Goal: Task Accomplishment & Management: Use online tool/utility

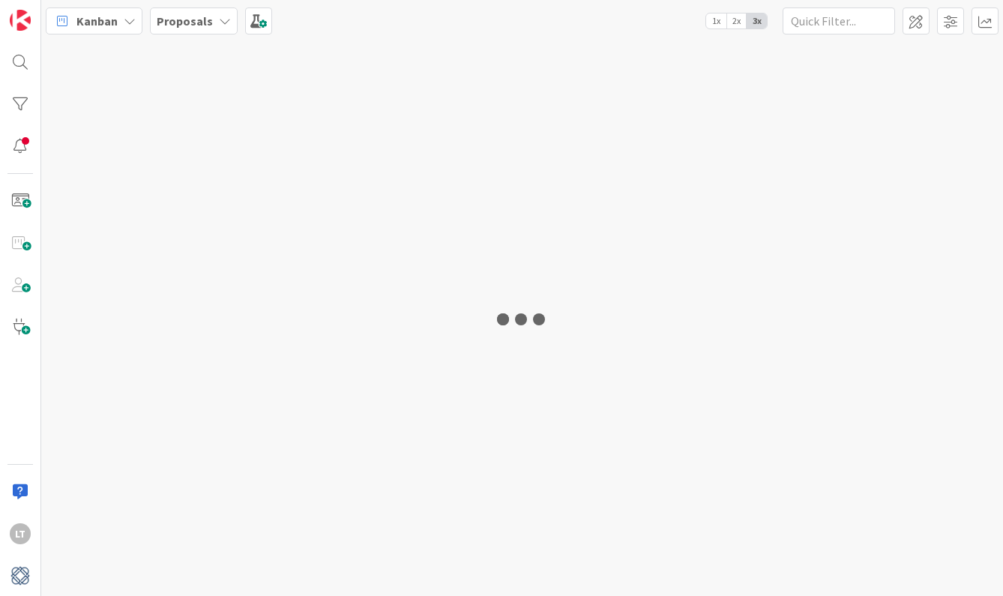
click at [490, 105] on div at bounding box center [522, 318] width 962 height 555
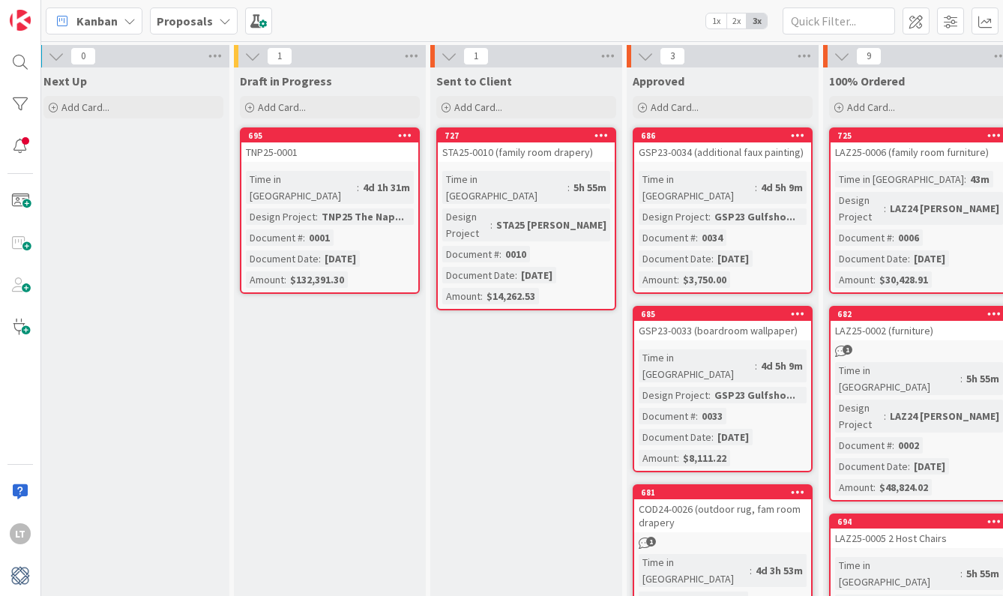
scroll to position [0, 796]
click at [303, 107] on span "Add Card..." at bounding box center [281, 106] width 48 height 13
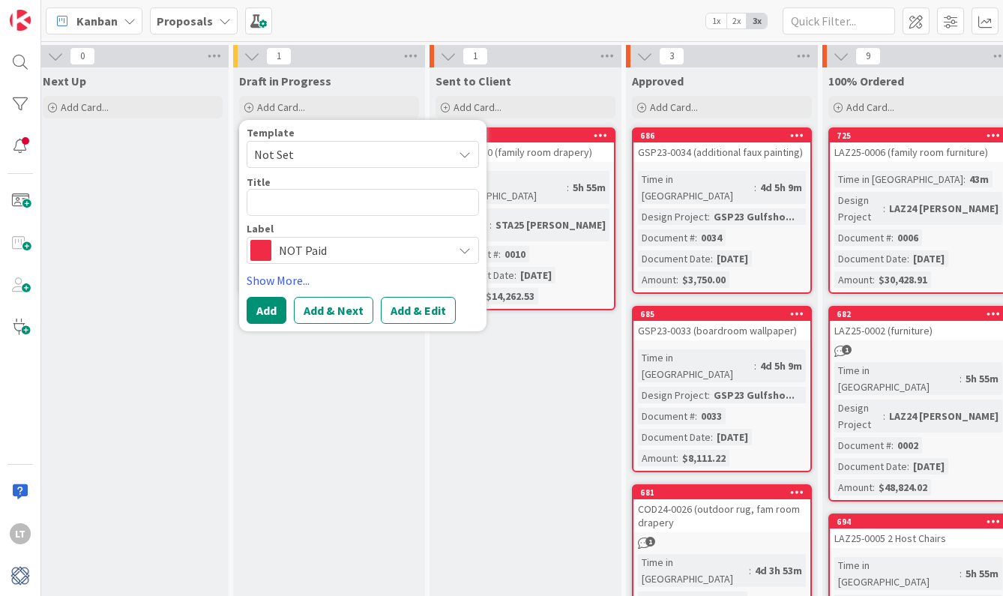
type textarea "x"
type textarea "L"
type textarea "x"
type textarea "LA"
type textarea "x"
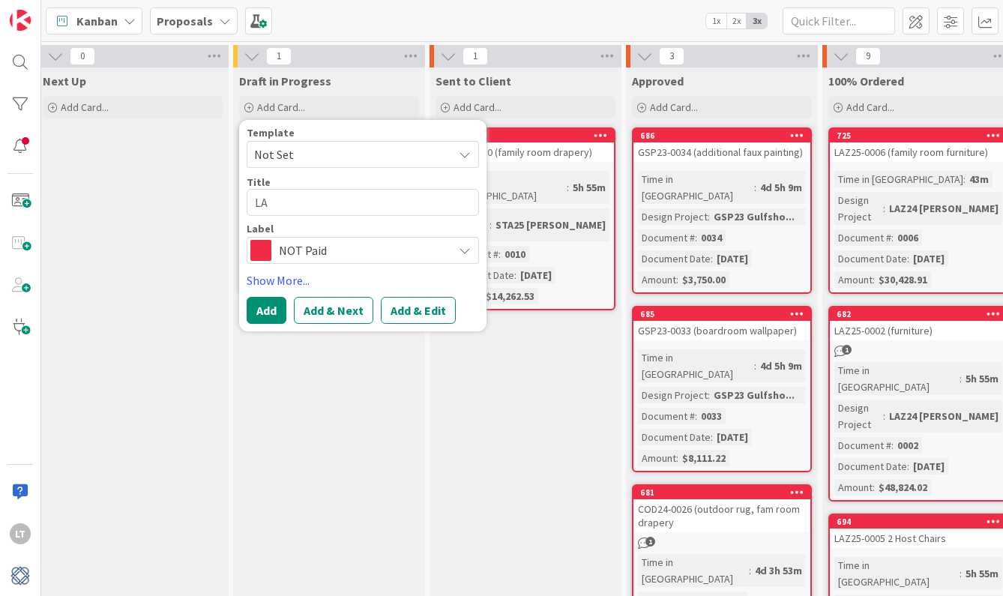
type textarea "LAZ"
type textarea "x"
type textarea "LAZ2"
type textarea "x"
type textarea "LAZ24"
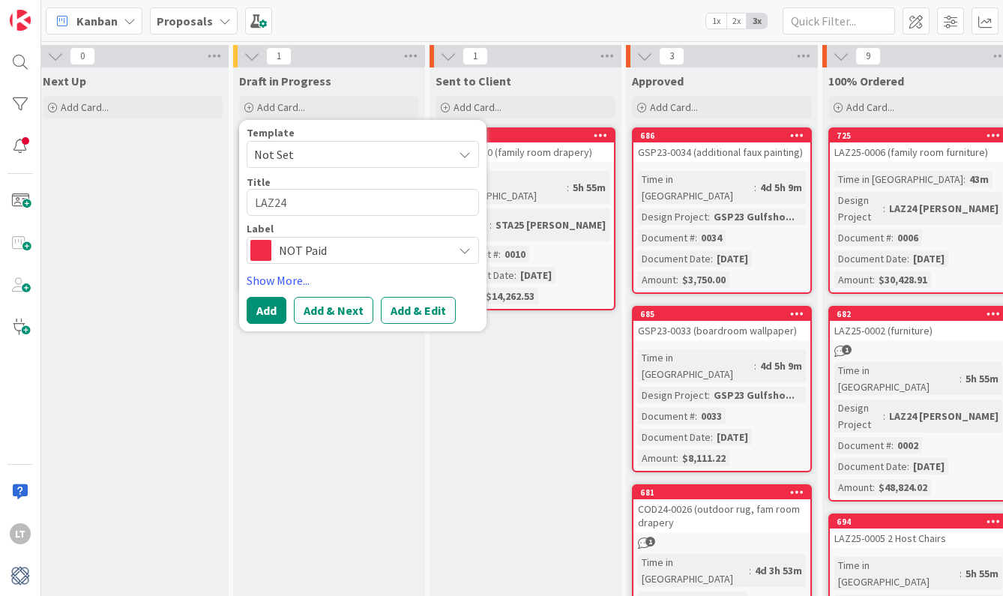
type textarea "x"
type textarea "LAZ24-"
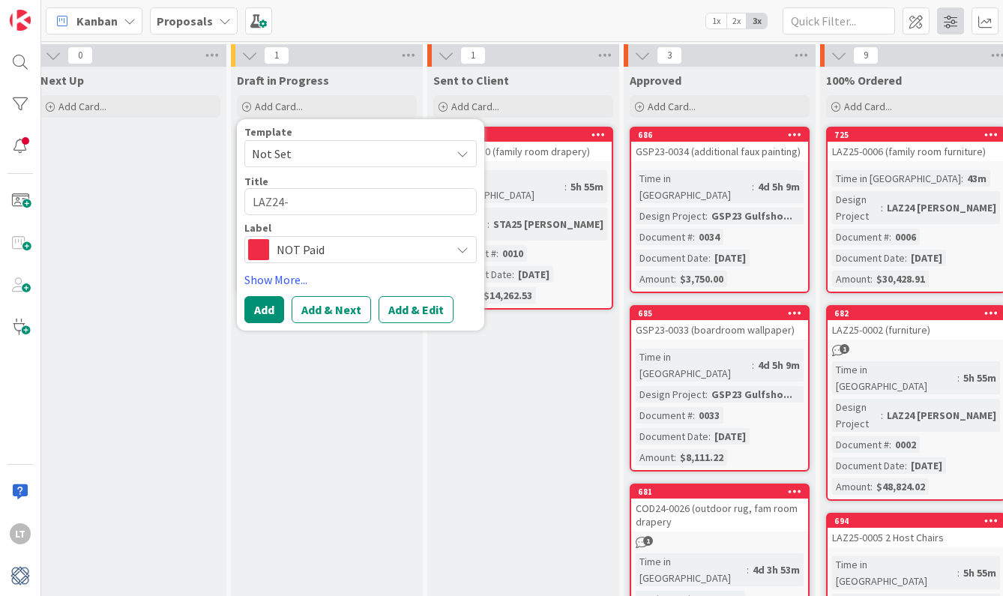
scroll to position [2, 798]
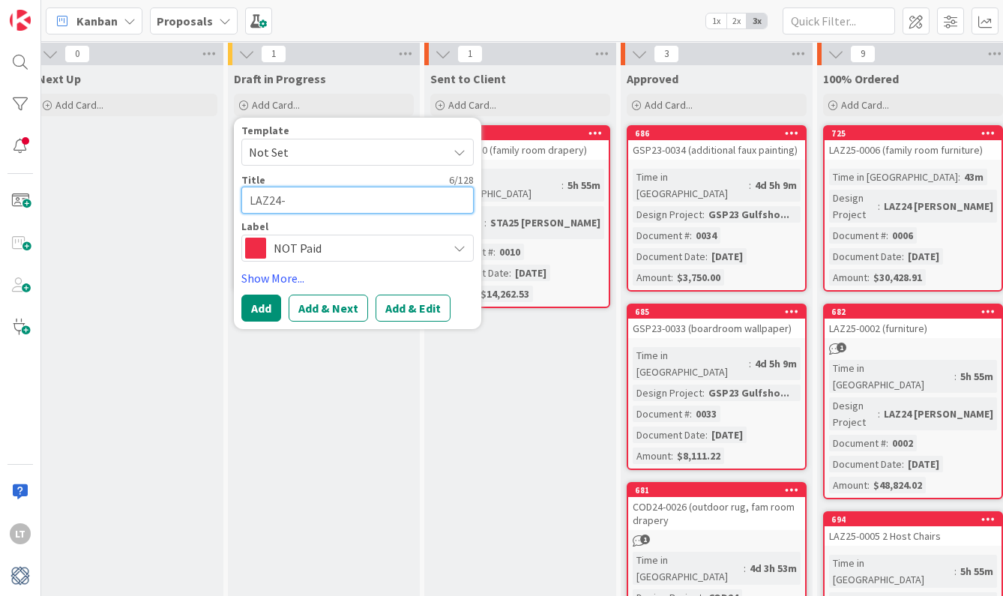
click at [330, 202] on textarea "LAZ24-" at bounding box center [357, 200] width 232 height 27
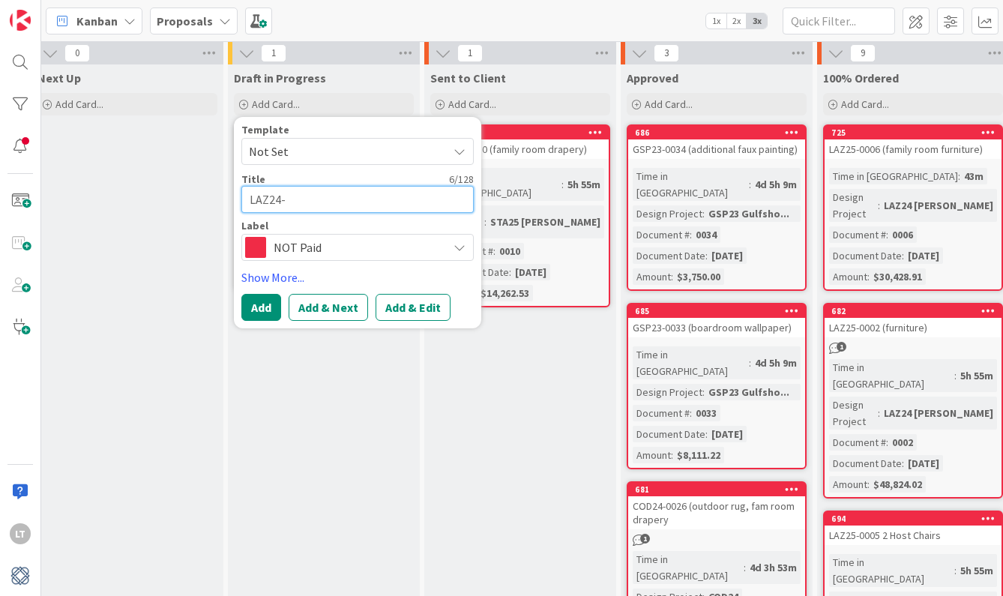
type textarea "x"
type textarea "LAZ24-0"
type textarea "x"
type textarea "LAZ24-00"
type textarea "x"
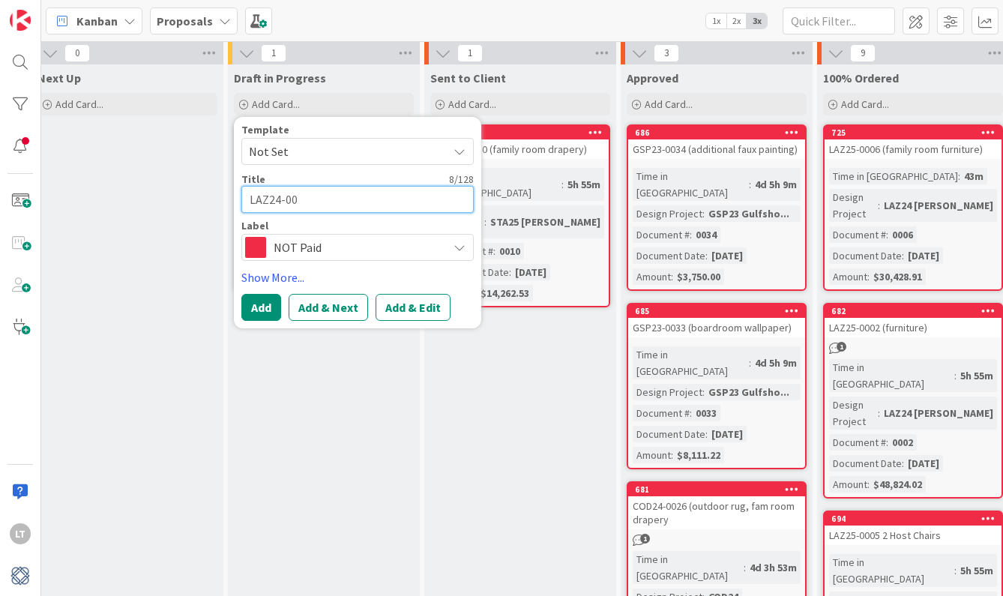
type textarea "LAZ24-000"
type textarea "x"
type textarea "LAZ24-0007"
click at [267, 305] on button "Add" at bounding box center [261, 307] width 40 height 27
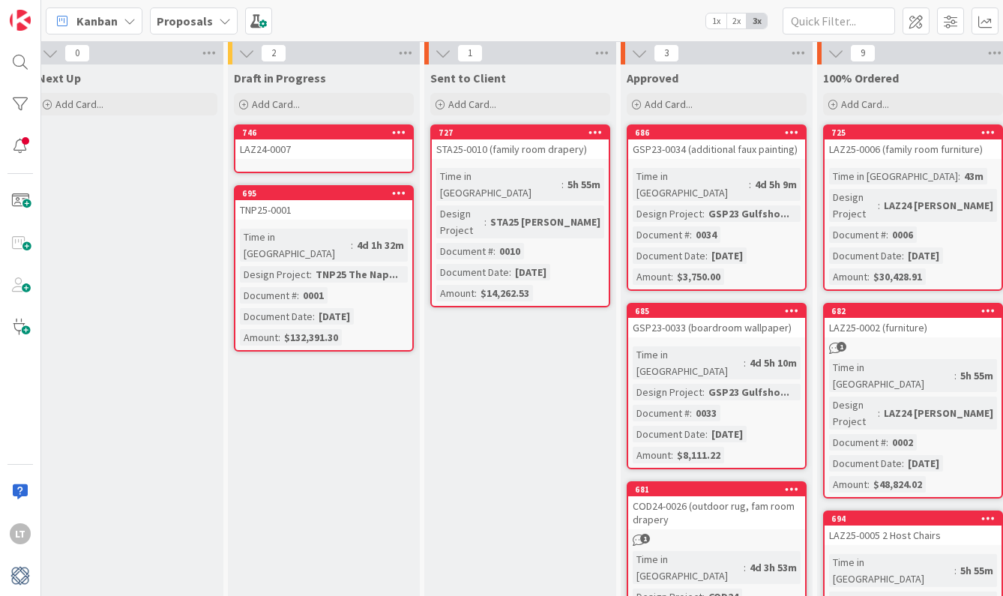
click at [339, 160] on div "746 LAZ24-0007" at bounding box center [324, 148] width 180 height 49
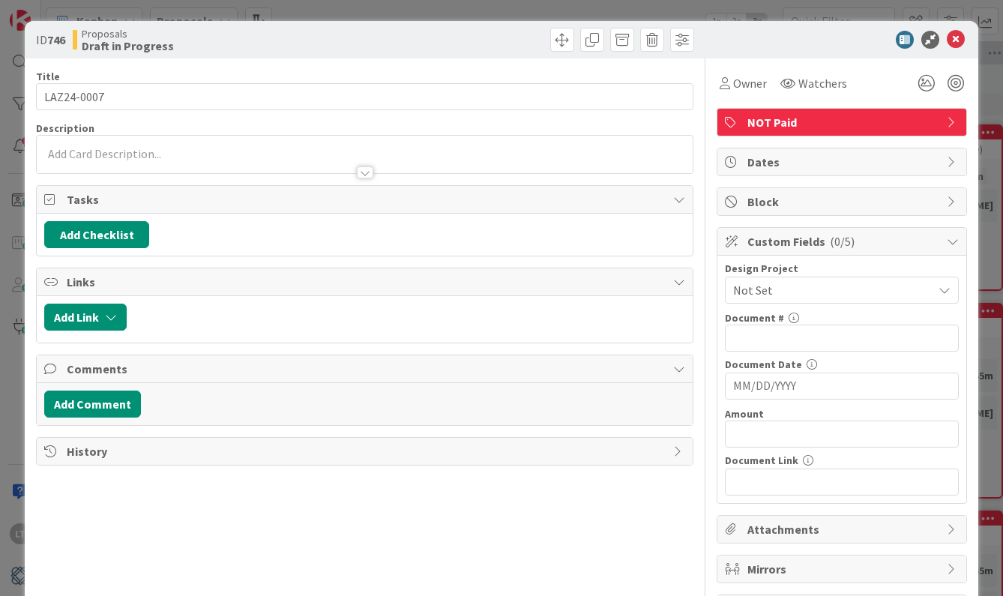
click at [790, 290] on span "Not Set" at bounding box center [829, 290] width 192 height 21
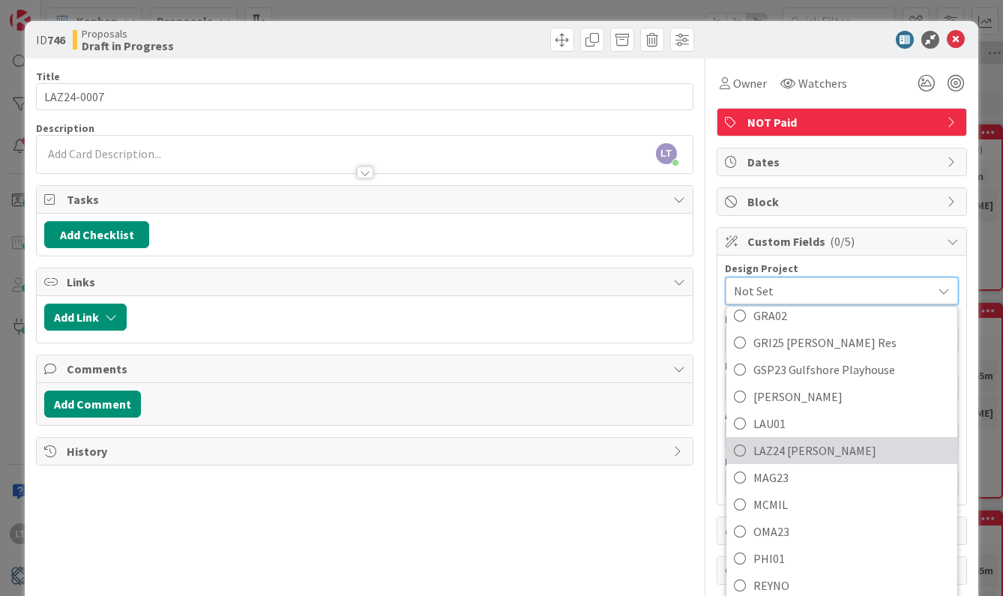
scroll to position [406, 0]
click at [741, 448] on icon at bounding box center [740, 447] width 12 height 22
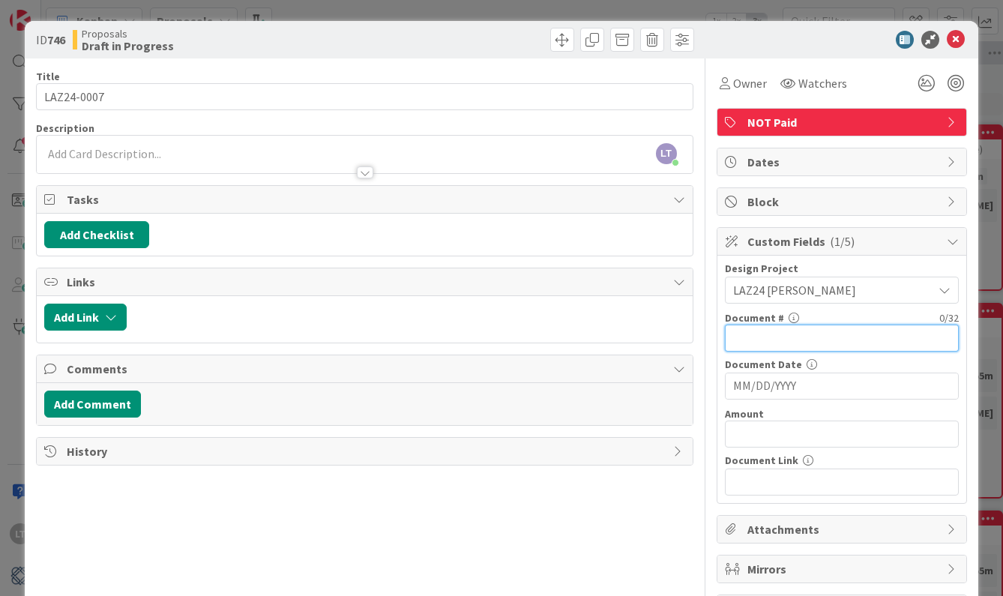
click at [772, 341] on input "text" at bounding box center [842, 338] width 234 height 27
type input "0007"
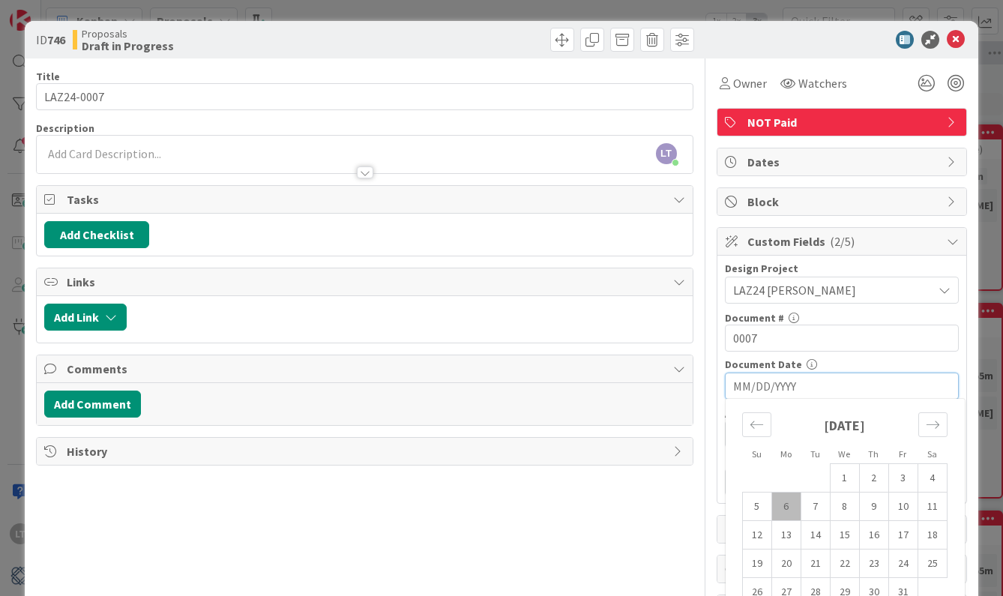
drag, startPoint x: 806, startPoint y: 386, endPoint x: 703, endPoint y: 386, distance: 102.7
click at [703, 386] on div "Title 10 / 128 LAZ24-0007 Description LT [PERSON_NAME] just joined Owner Watche…" at bounding box center [501, 340] width 931 height 565
click at [785, 515] on td "6" at bounding box center [786, 507] width 29 height 28
type input "[DATE]"
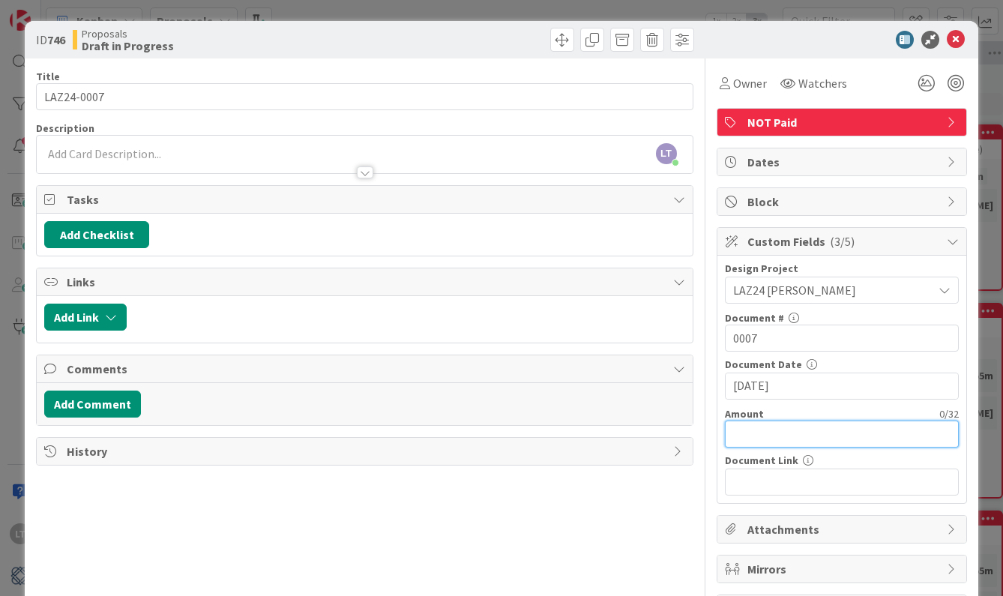
click at [799, 438] on input "text" at bounding box center [842, 434] width 234 height 27
click at [741, 433] on input "text" at bounding box center [842, 434] width 234 height 27
type input "$6,052.50"
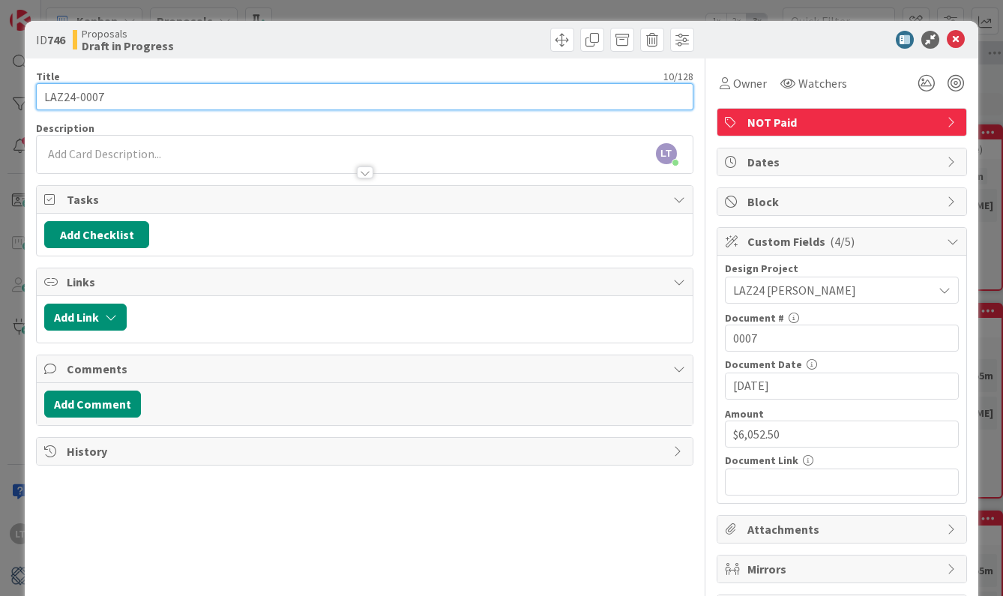
click at [156, 94] on input "LAZ24-0007" at bounding box center [364, 96] width 657 height 27
type input "LAZ24-0007 (rugs)"
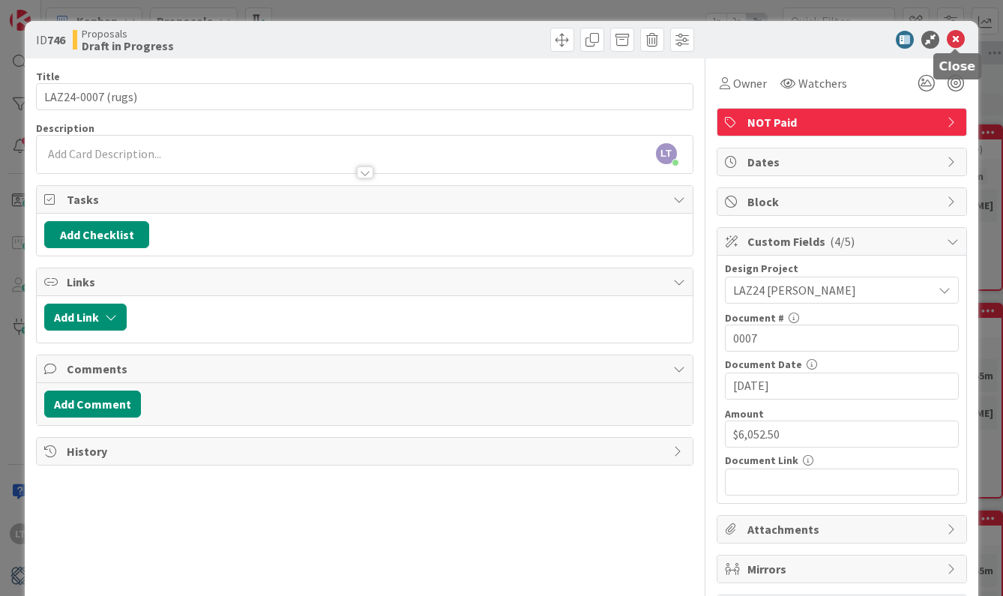
click at [949, 37] on icon at bounding box center [956, 40] width 18 height 18
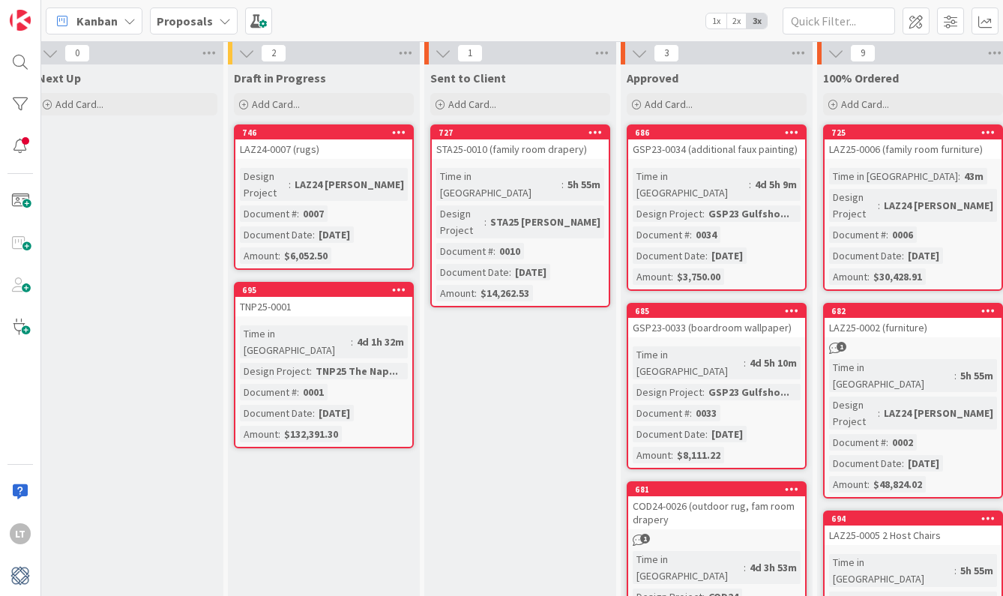
click at [219, 18] on icon at bounding box center [225, 21] width 12 height 12
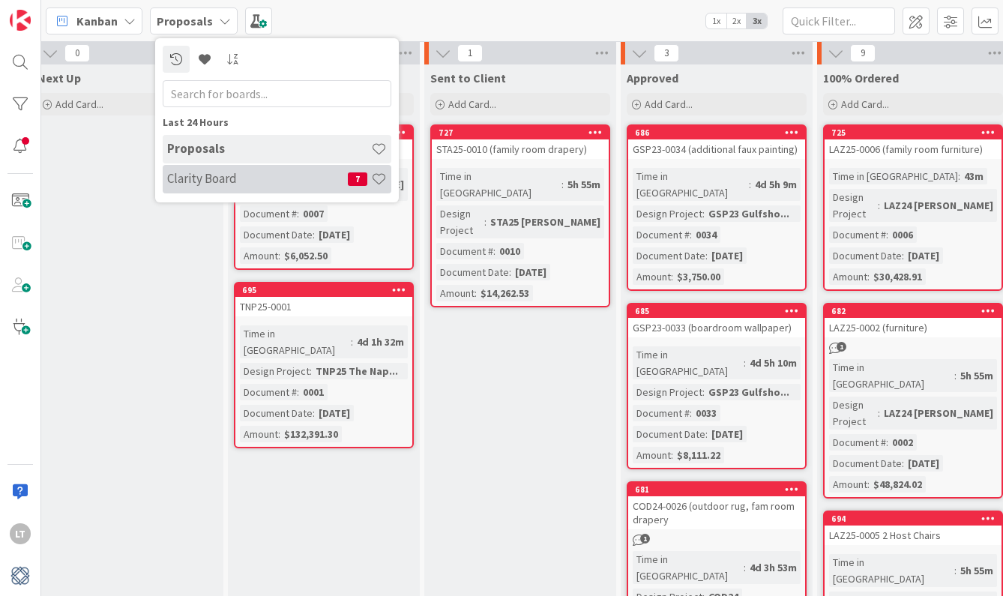
click at [223, 175] on h4 "Clarity Board" at bounding box center [257, 178] width 181 height 15
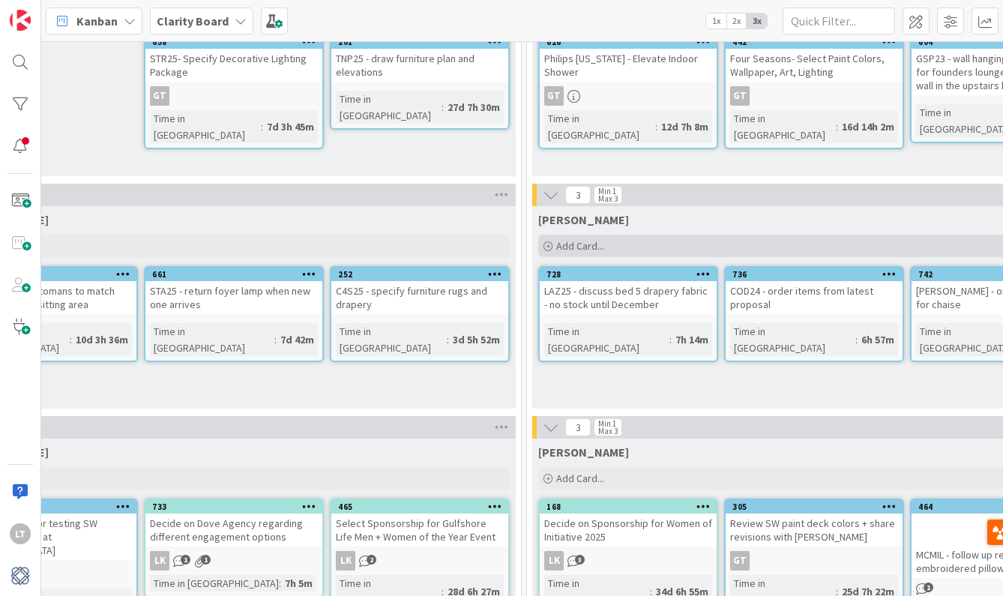
scroll to position [163, 1066]
click at [591, 243] on span "Add Card..." at bounding box center [579, 245] width 48 height 13
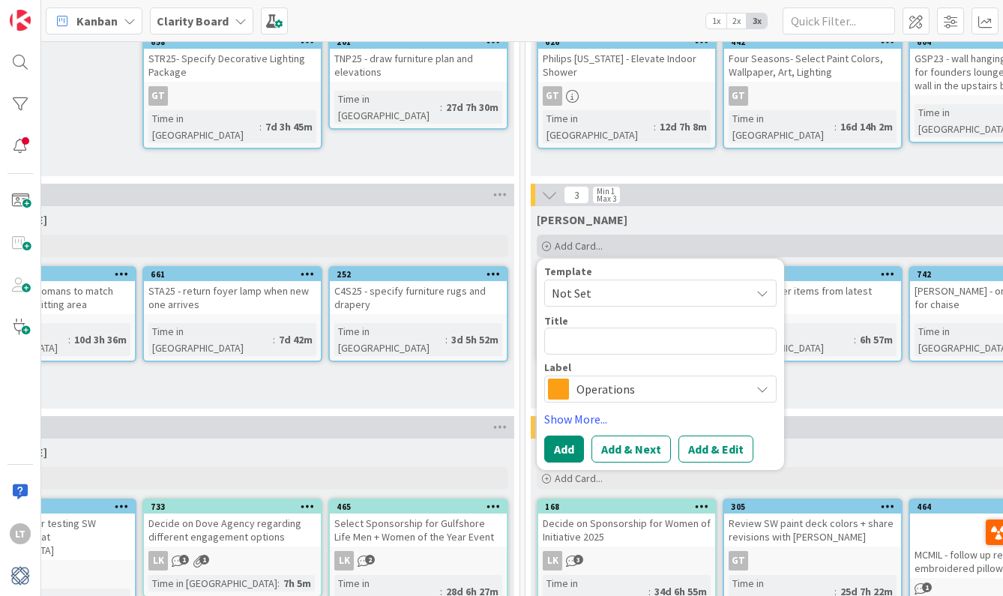
type textarea "x"
type textarea "L"
type textarea "x"
type textarea "LA"
type textarea "x"
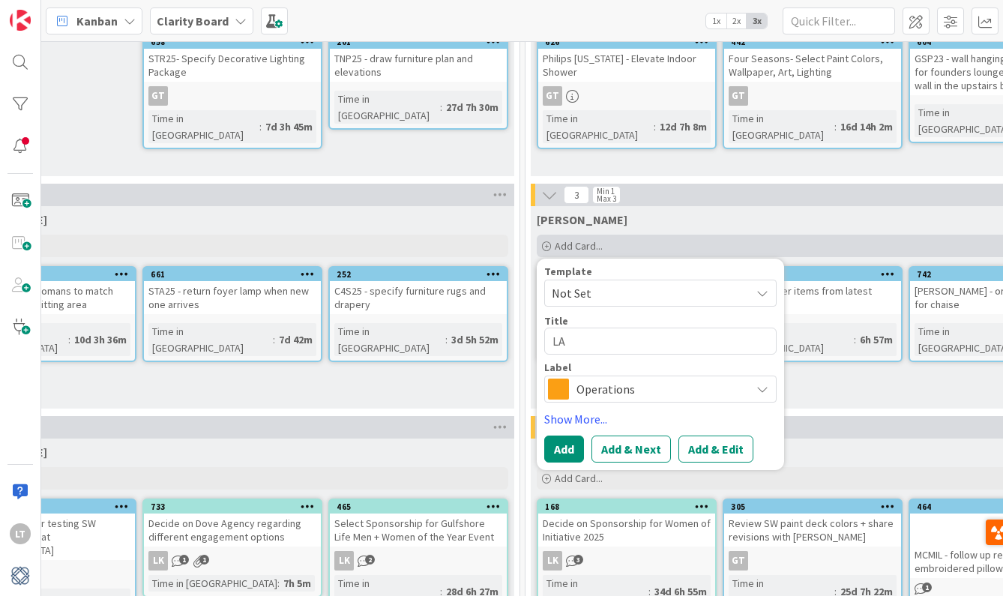
type textarea "LAZ"
type textarea "x"
type textarea "LAZ2"
type textarea "x"
type textarea "LAZ24"
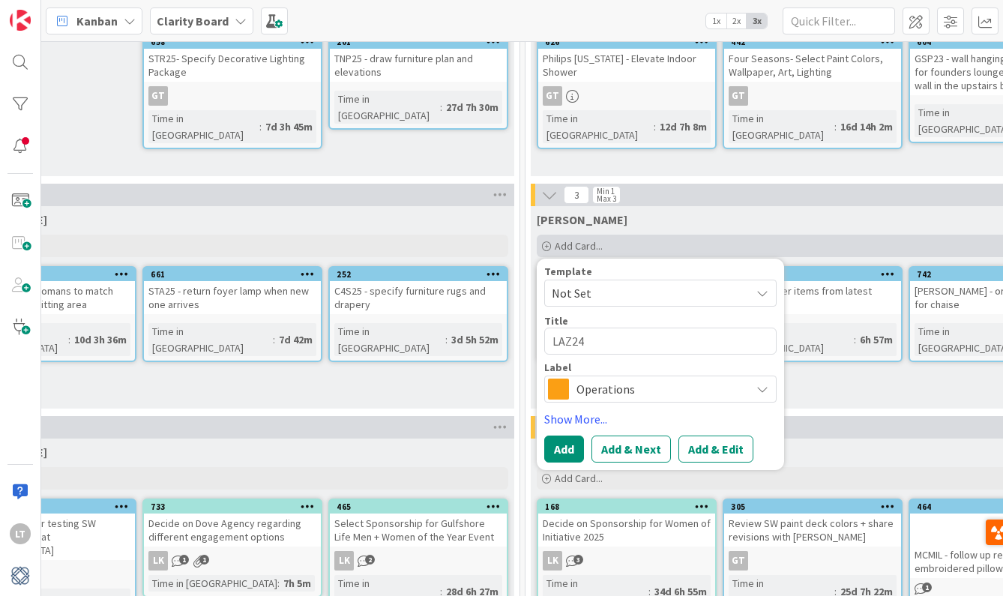
type textarea "x"
type textarea "LAZ24"
type textarea "x"
type textarea "LAZ24 -"
type textarea "x"
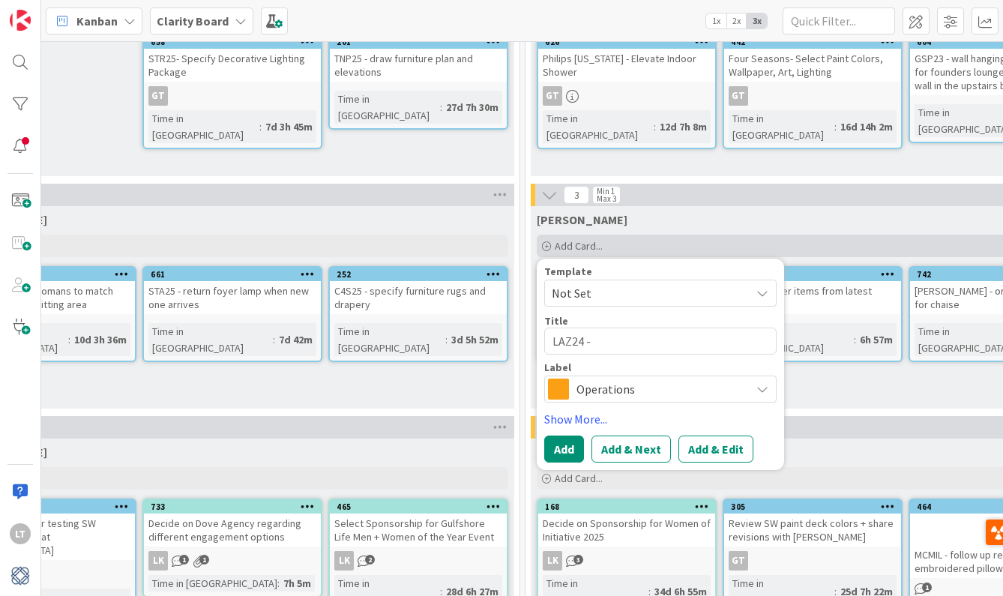
type textarea "LAZ24"
type textarea "x"
type textarea "LAZ24"
type textarea "x"
type textarea "LAZ24"
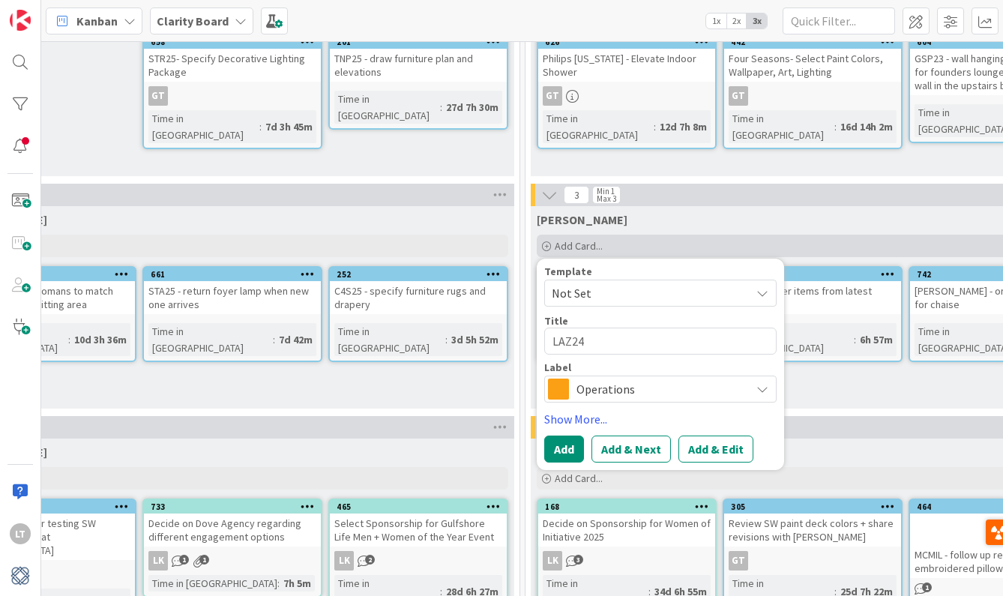
type textarea "x"
type textarea "LAZ24 -"
type textarea "x"
type textarea "LAZ24 -"
type textarea "x"
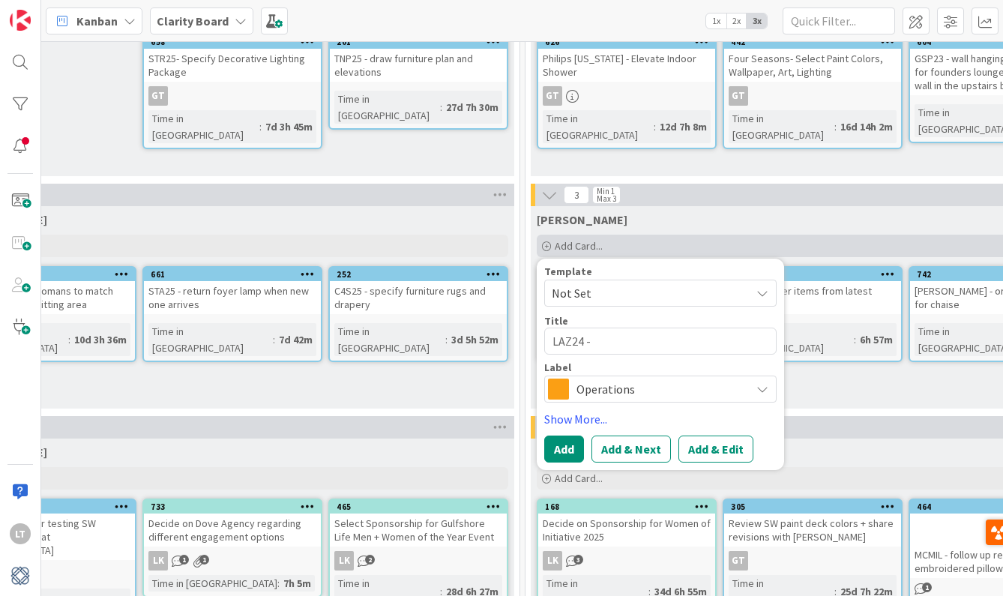
type textarea "LAZ24 - p"
type textarea "x"
type textarea "LAZ24 - pr"
type textarea "x"
type textarea "LAZ24 - pro"
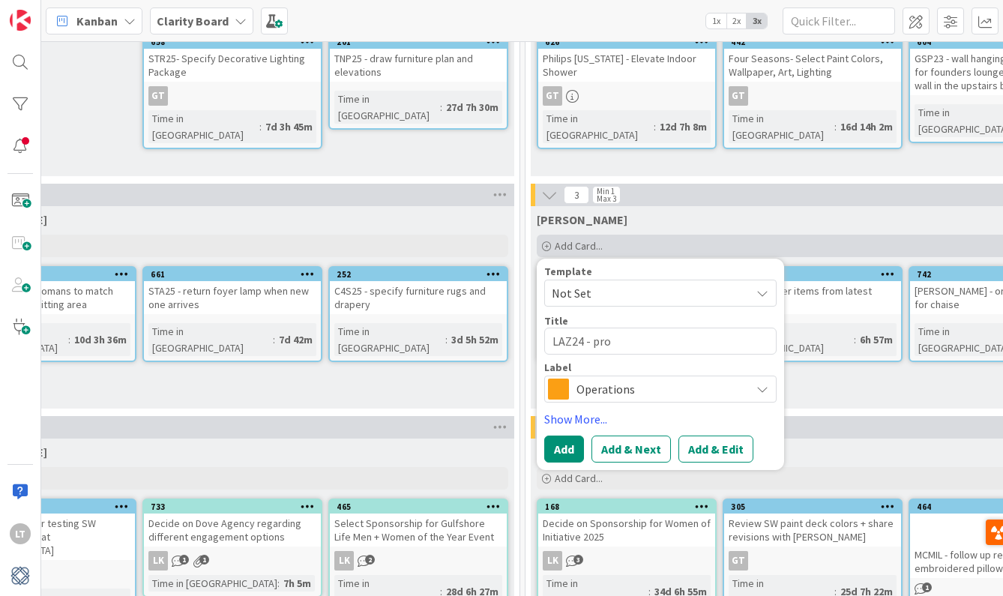
type textarea "x"
type textarea "LAZ24 - prop"
type textarea "x"
type textarea "LAZ24 - propo"
type textarea "x"
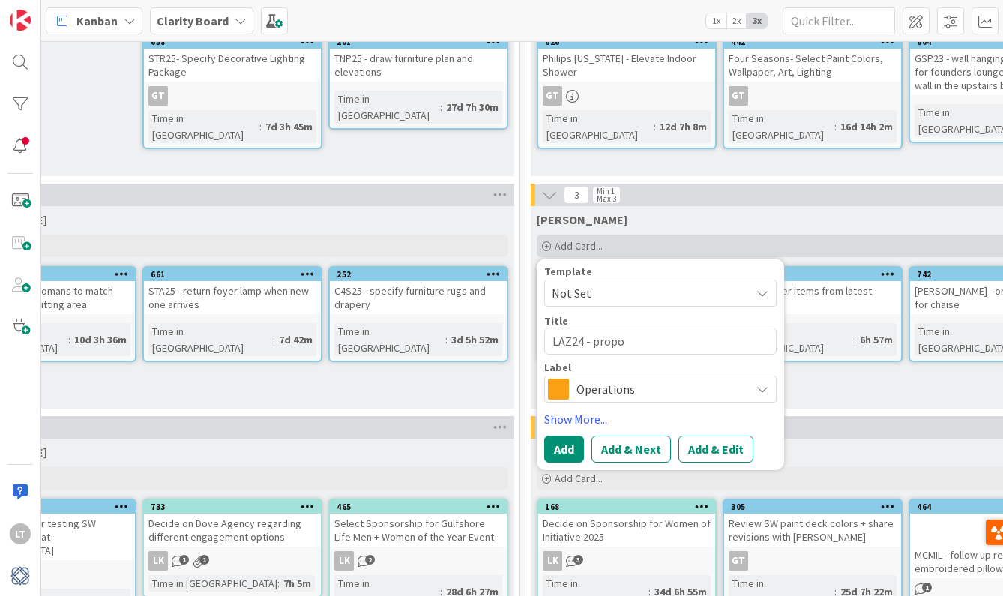
type textarea "LAZ24 - propos"
type textarea "x"
type textarea "LAZ24 - propose"
type textarea "x"
type textarea "LAZ24 - propose"
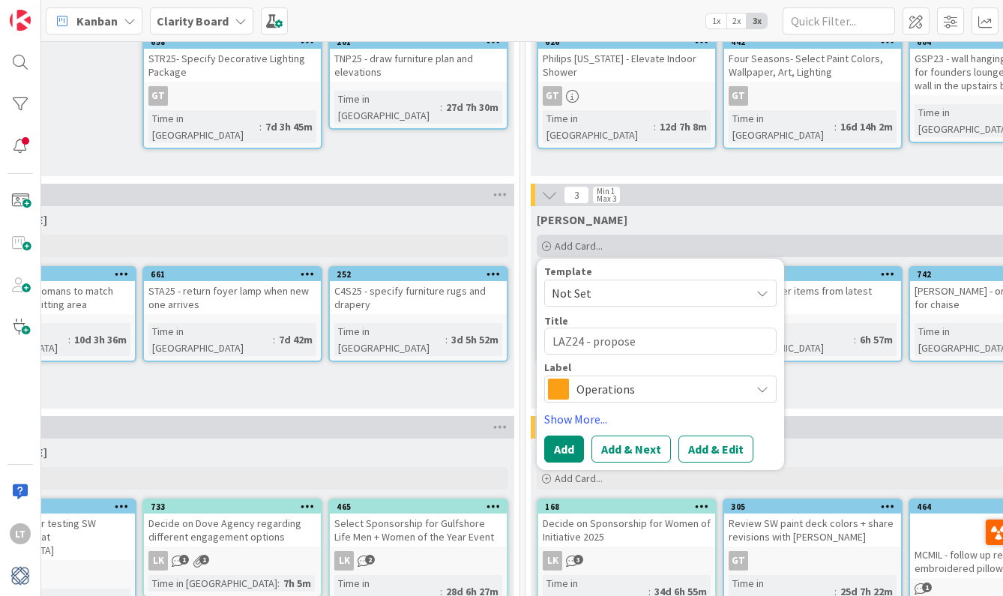
type textarea "x"
type textarea "LAZ24 - propose n"
type textarea "x"
type textarea "LAZ24 - propose ne"
type textarea "x"
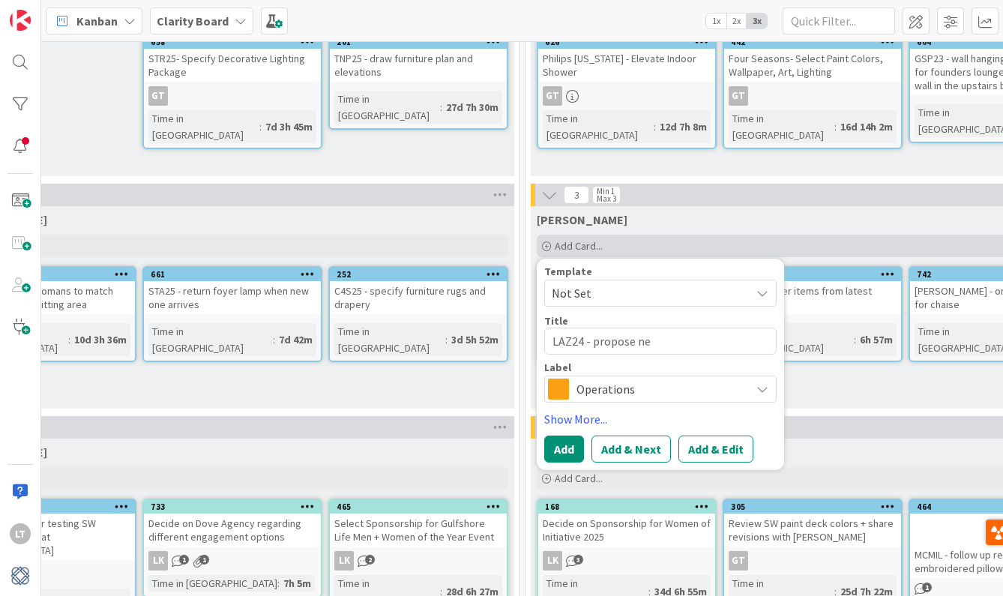
type textarea "LAZ24 - propose new"
type textarea "x"
type textarea "LAZ24 - propose new"
type textarea "x"
type textarea "LAZ24 - propose new r"
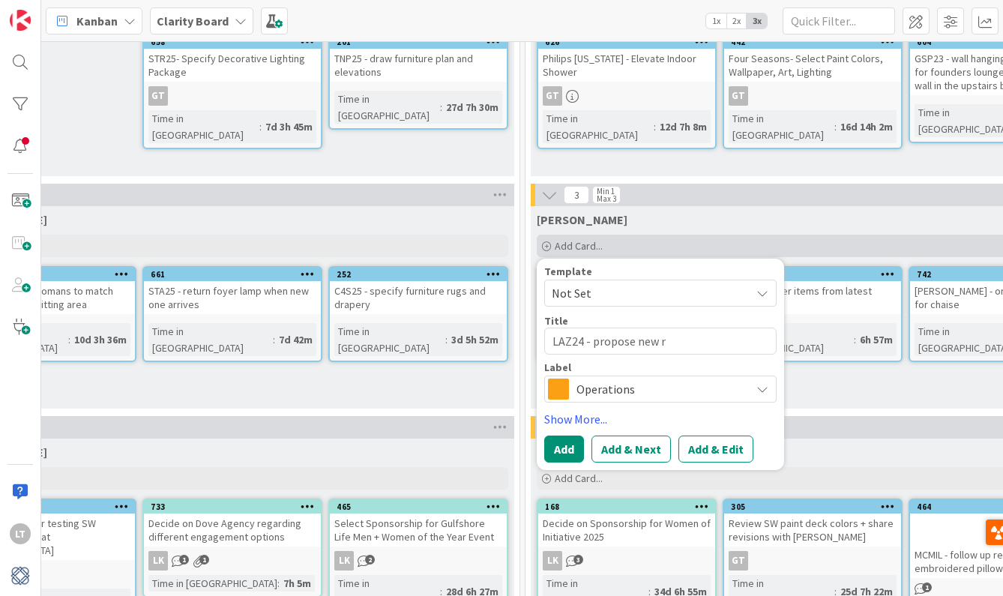
type textarea "x"
type textarea "LAZ24 - propose new ru"
type textarea "x"
type textarea "LAZ24 - propose new rug"
type textarea "x"
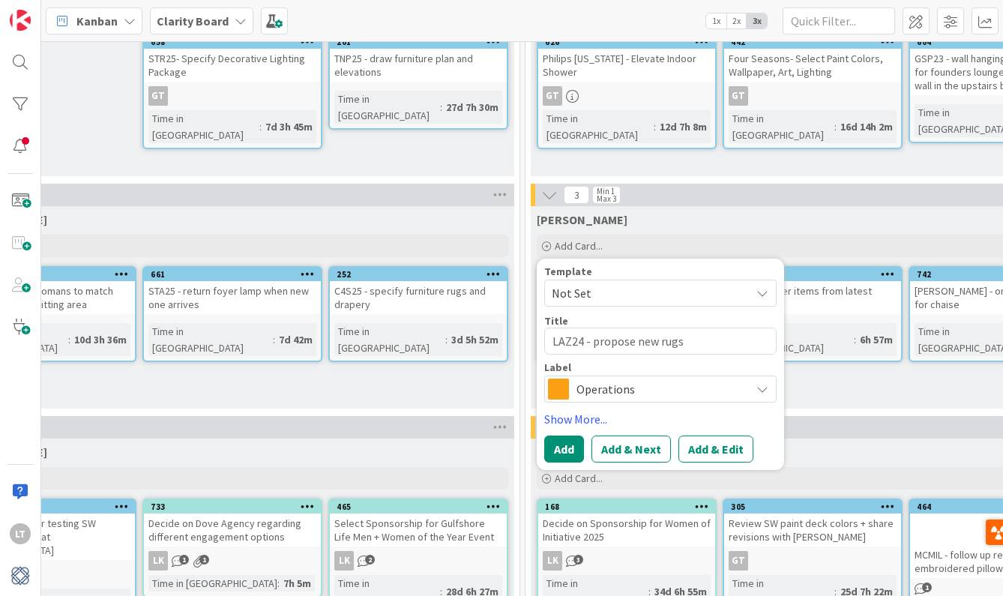
type textarea "LAZ24 - propose new rugs"
click at [689, 394] on span "Operations" at bounding box center [660, 389] width 166 height 21
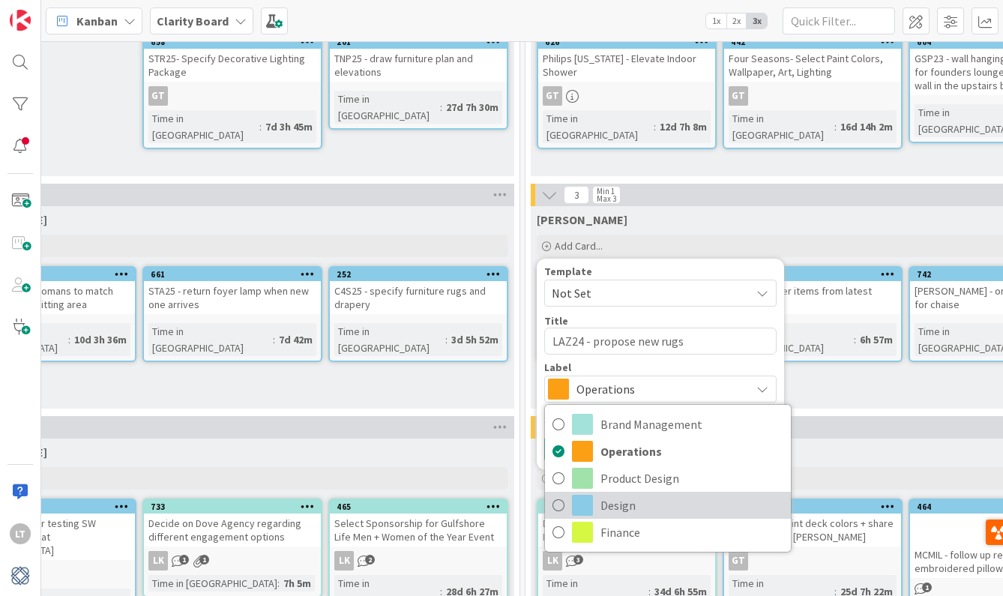
click at [565, 502] on link "Design" at bounding box center [668, 505] width 246 height 27
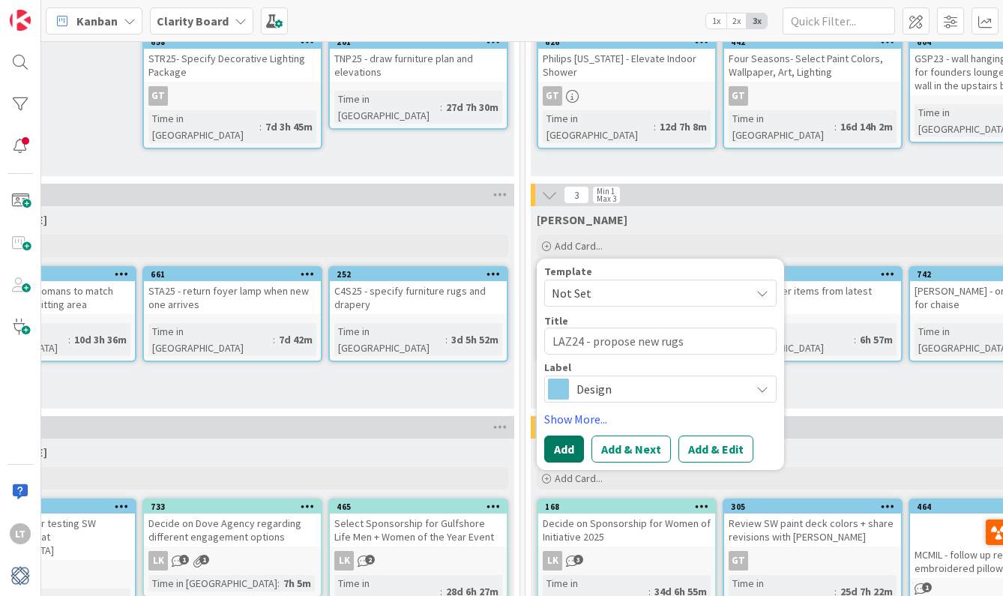
click at [571, 455] on button "Add" at bounding box center [564, 449] width 40 height 27
type textarea "x"
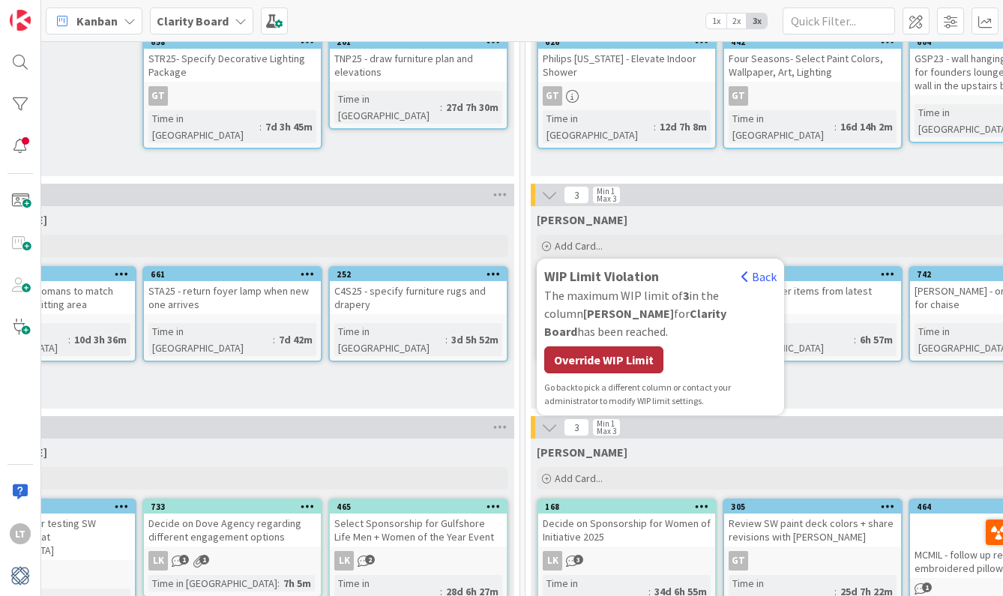
click at [642, 346] on div "Override WIP Limit" at bounding box center [603, 359] width 119 height 27
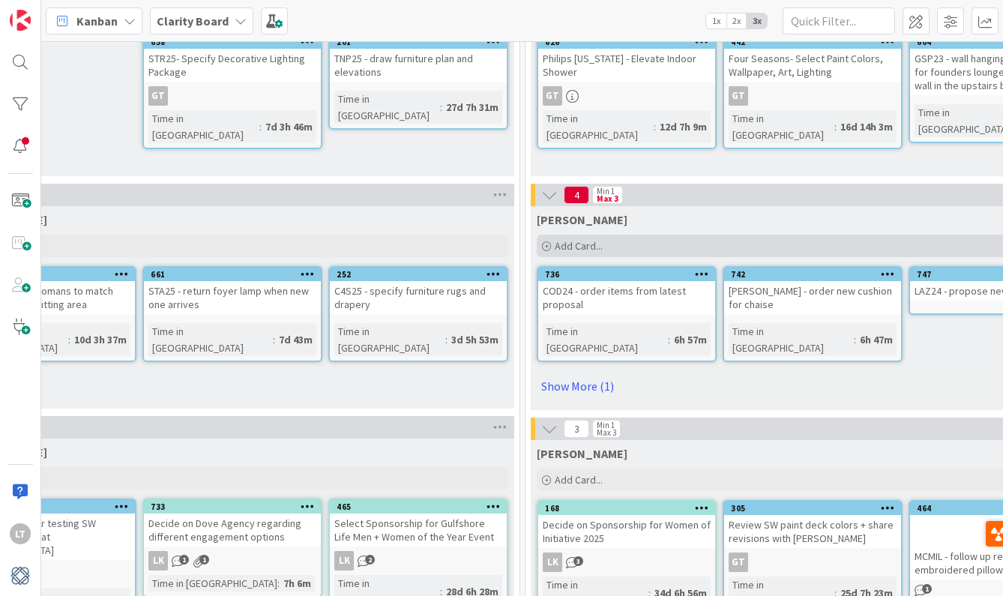
click at [575, 248] on span "Add Card..." at bounding box center [579, 245] width 48 height 13
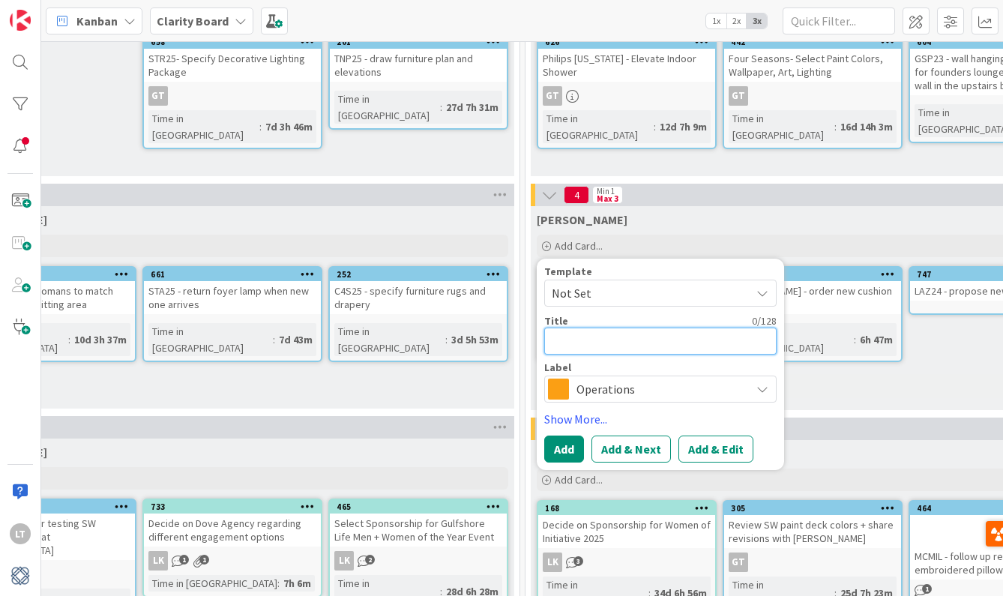
type textarea "x"
type textarea "T"
type textarea "x"
type textarea "TN"
type textarea "x"
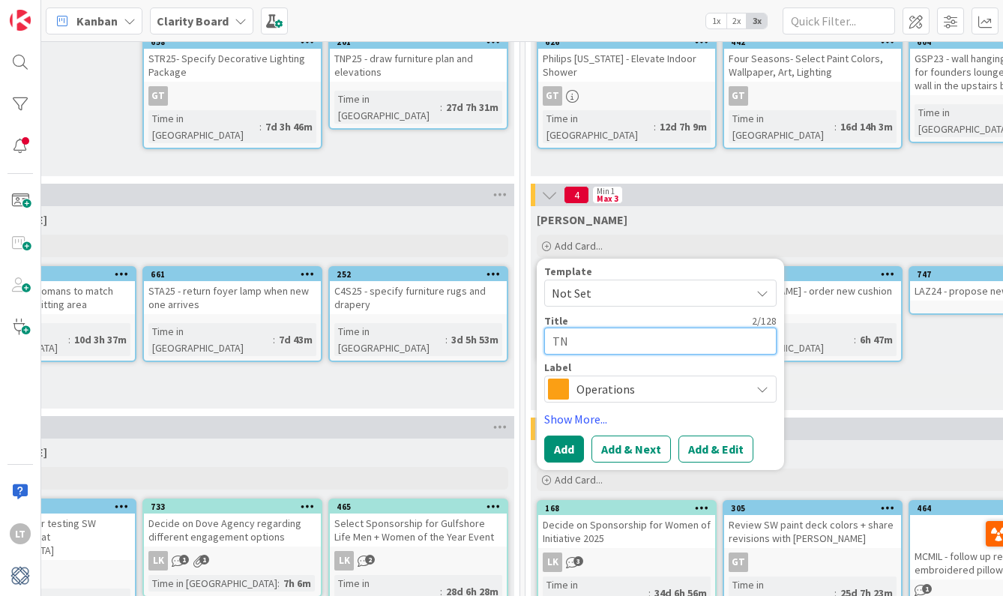
type textarea "TNP"
type textarea "x"
type textarea "TNP2"
type textarea "x"
type textarea "TNP25"
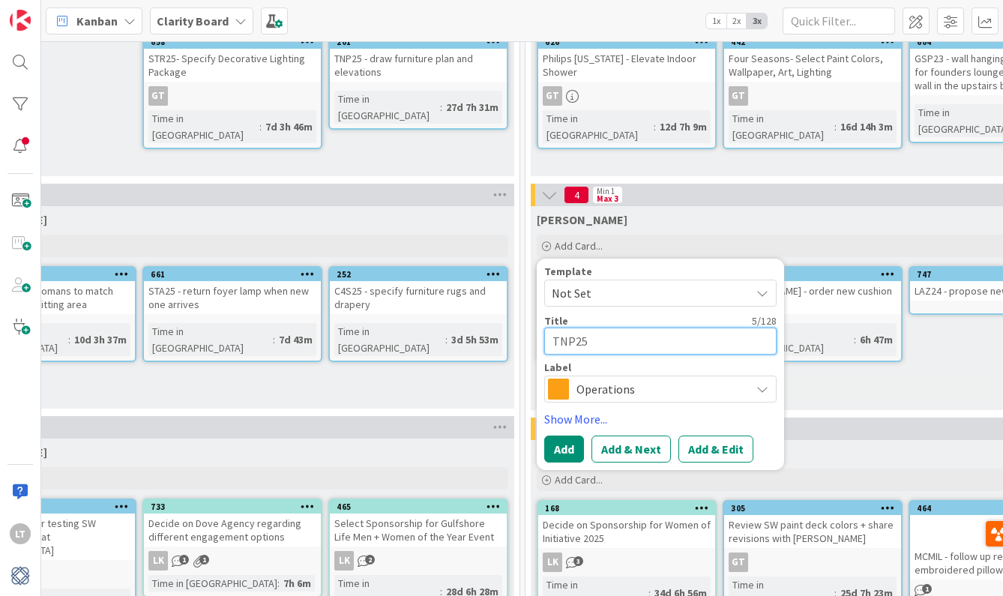
type textarea "x"
type textarea "TNP25"
type textarea "x"
type textarea "TNP25 -"
type textarea "x"
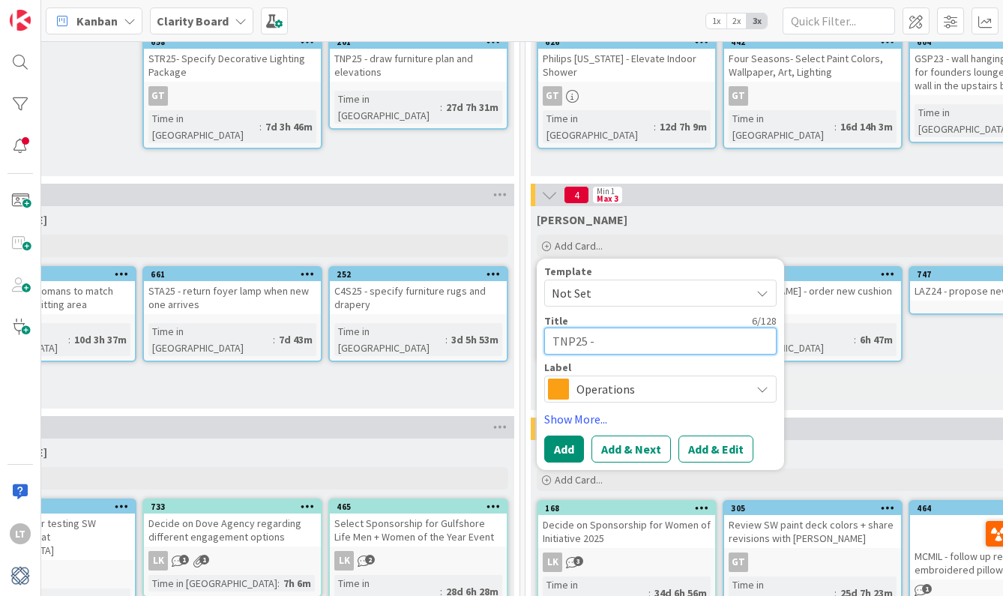
type textarea "TNP25 -"
type textarea "x"
type textarea "TNP25 - r"
type textarea "x"
type textarea "TNP25 - re"
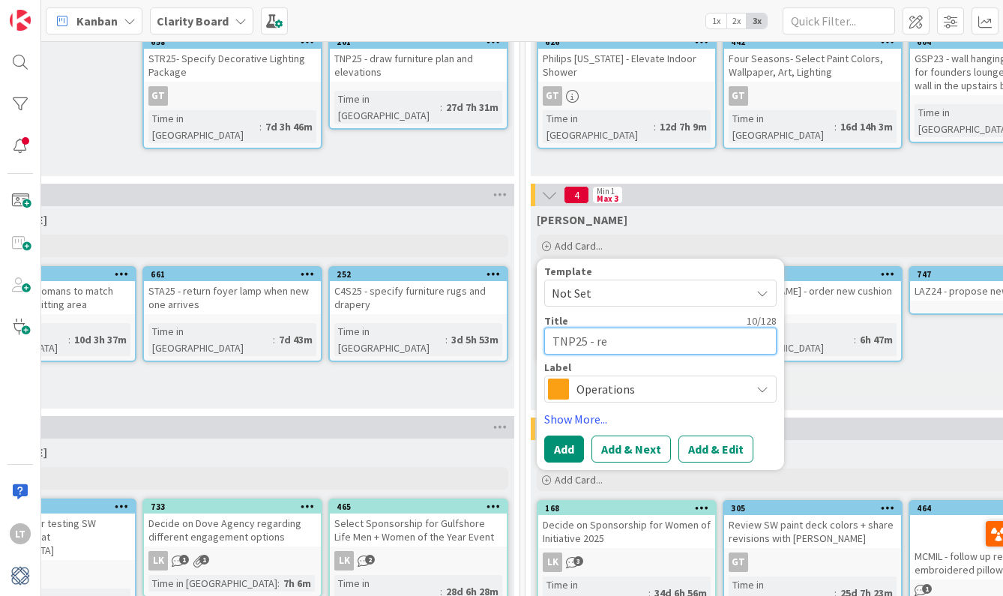
type textarea "x"
type textarea "TNP25 - rev"
type textarea "x"
type textarea "TNP25 - revi"
type textarea "x"
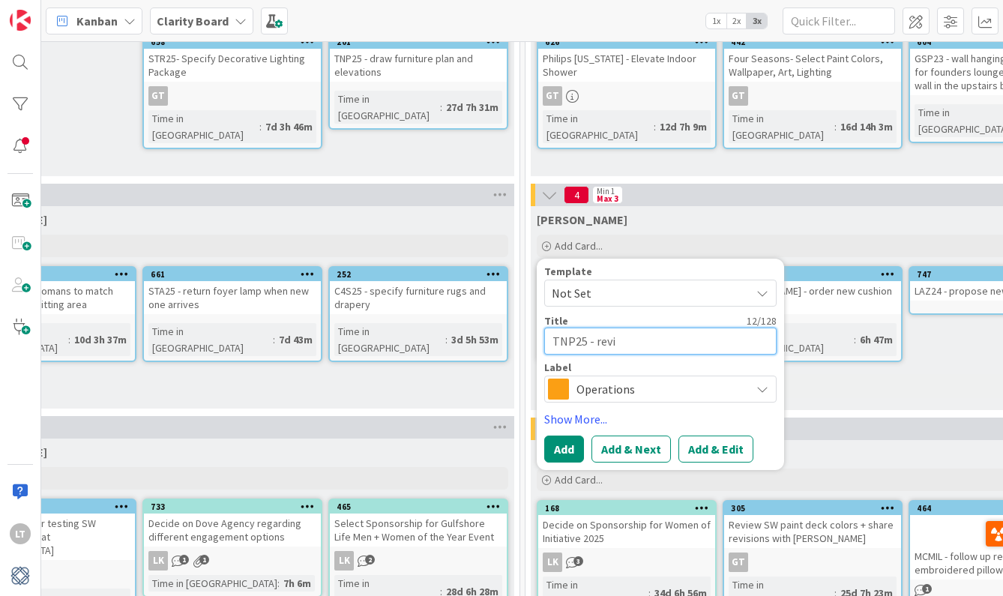
type textarea "TNP25 - [PERSON_NAME]"
type textarea "x"
type textarea "TNP25 - revise"
type textarea "x"
type textarea "TNP25 - revise"
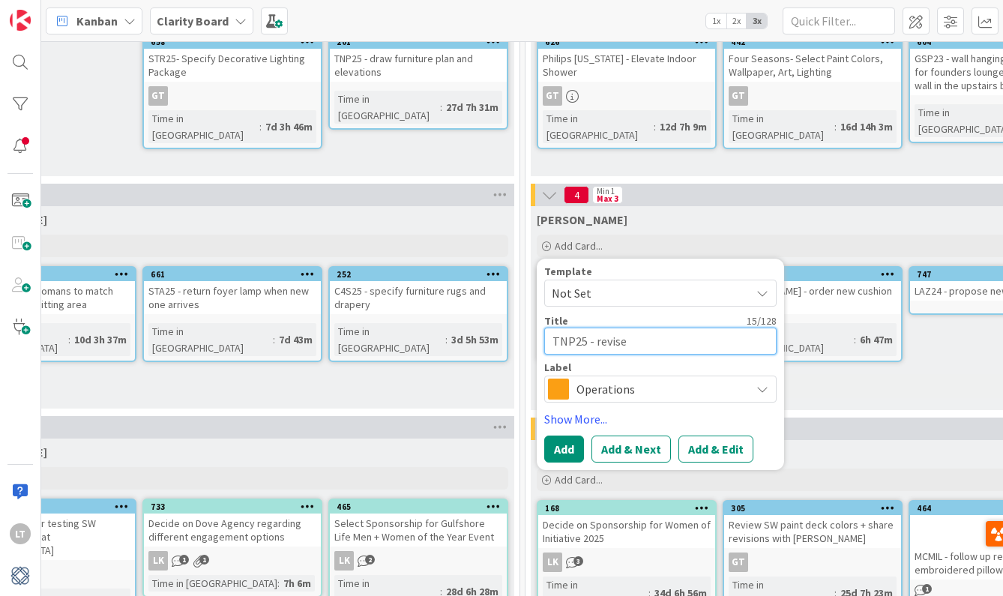
type textarea "x"
type textarea "TNP25 - revise p"
type textarea "x"
type textarea "TNP25 - revise pr"
type textarea "x"
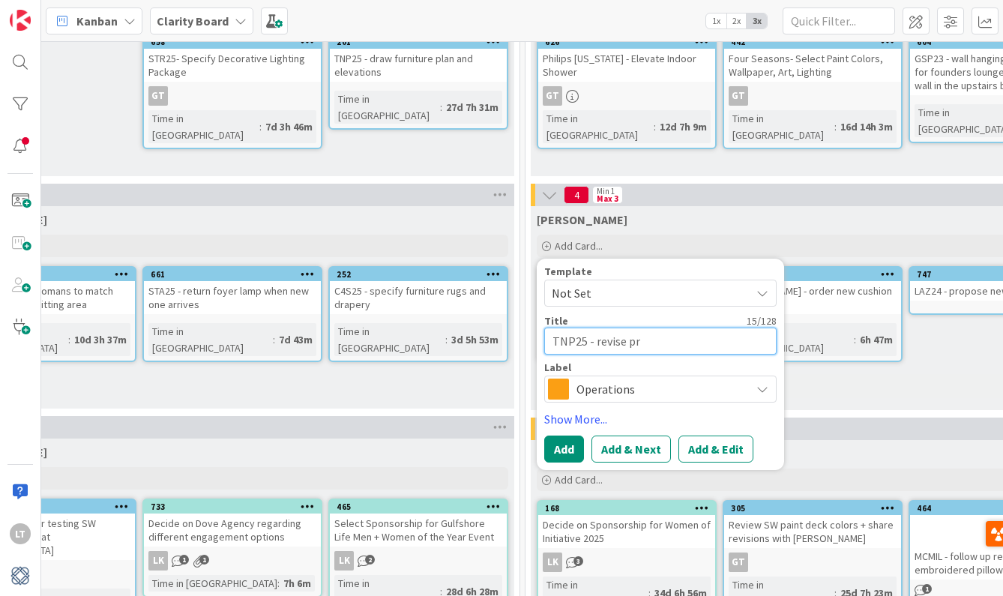
type textarea "TNP25 - revise pro"
type textarea "x"
type textarea "TNP25 - revise prop"
type textarea "x"
type textarea "TNP25 - revise propo"
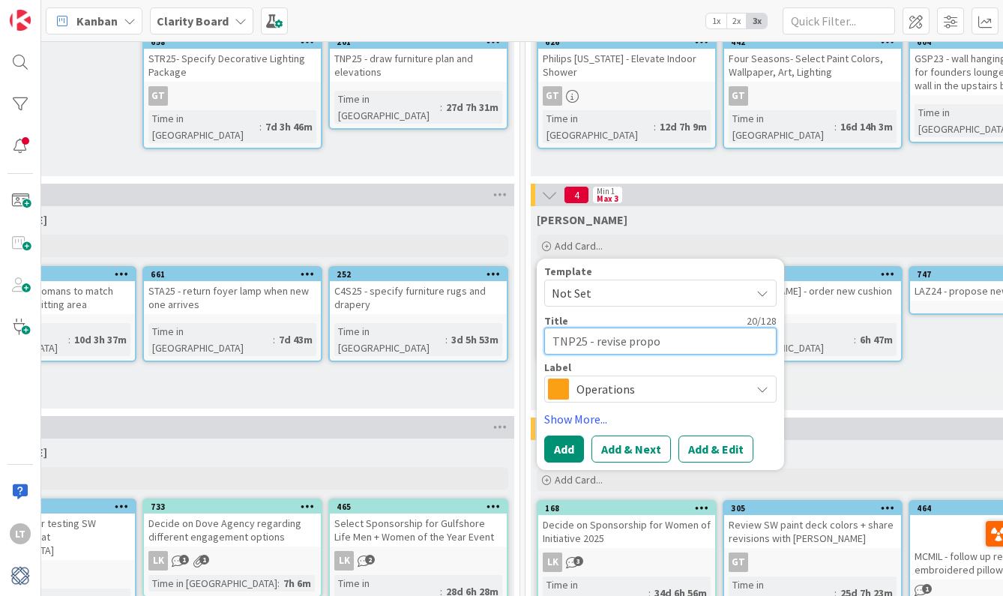
type textarea "x"
type textarea "TNP25 - revise propos"
type textarea "x"
type textarea "TNP25 - revise proposa"
type textarea "x"
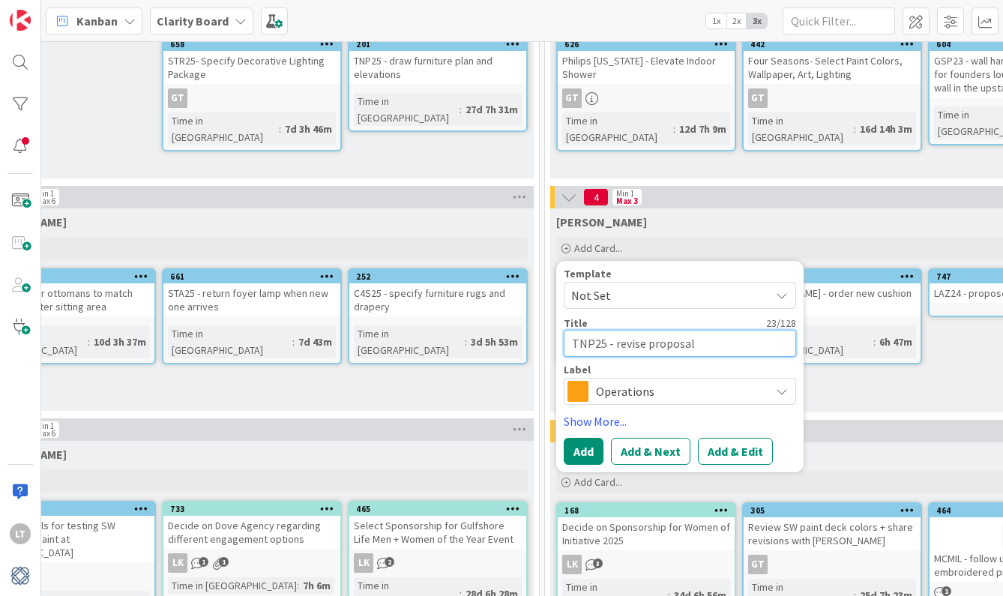
scroll to position [161, 1045]
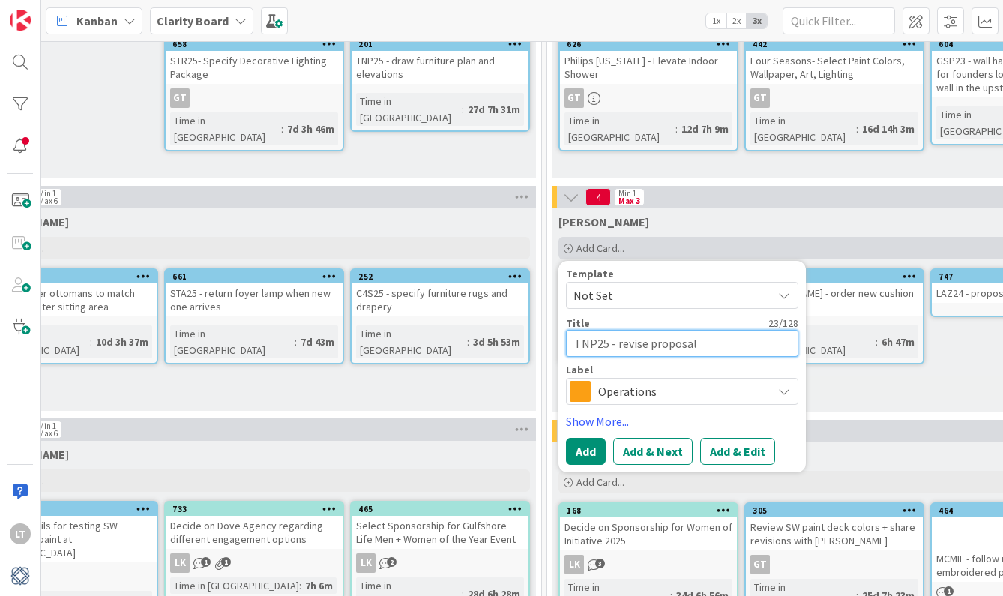
type textarea "TNP25 - revise proposal"
click at [713, 243] on div "Add Card..." at bounding box center [835, 248] width 552 height 22
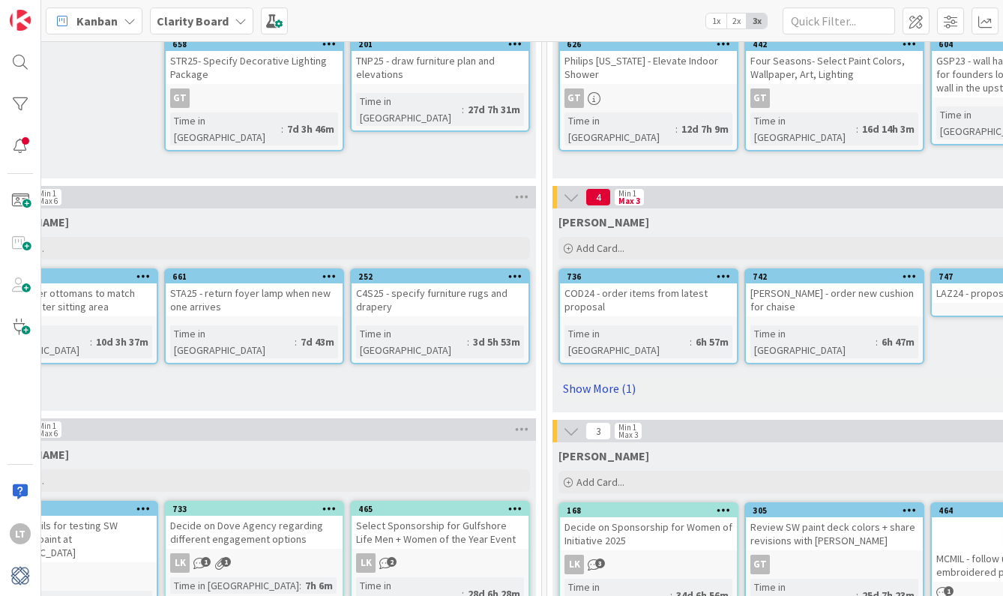
click at [622, 376] on link "Show More (1)" at bounding box center [835, 388] width 552 height 24
type textarea "x"
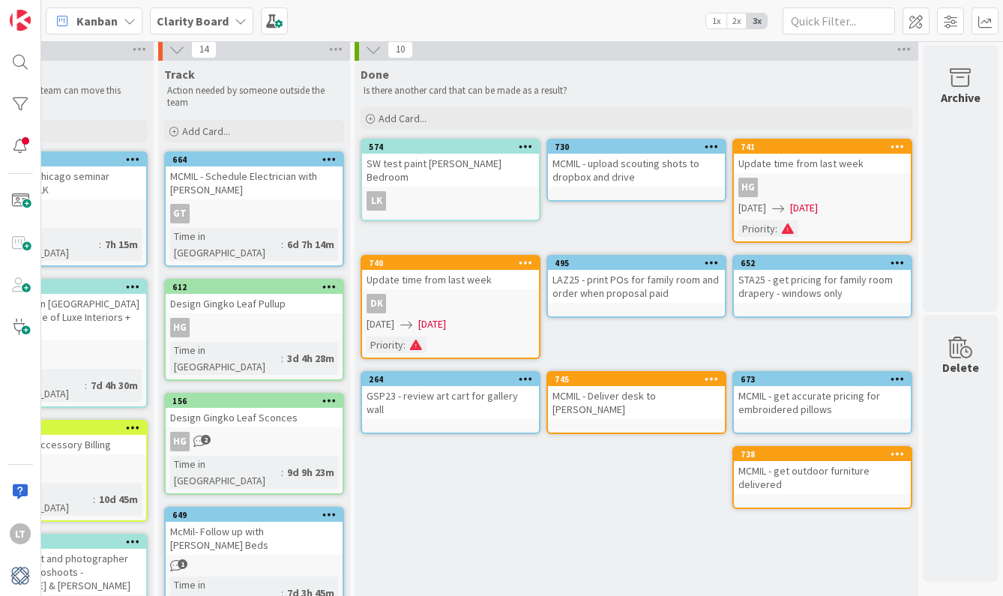
scroll to position [3, 2210]
